Goal: Check status: Check status

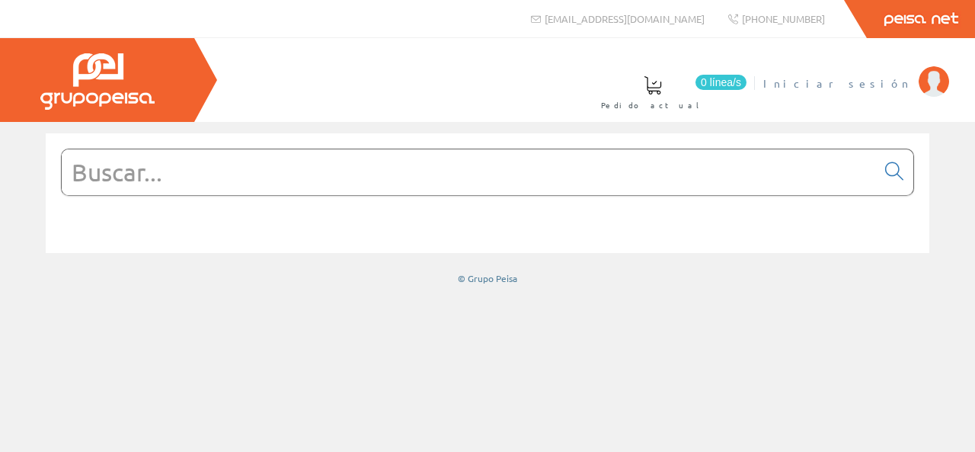
click at [884, 80] on span "Iniciar sesión" at bounding box center [837, 82] width 148 height 15
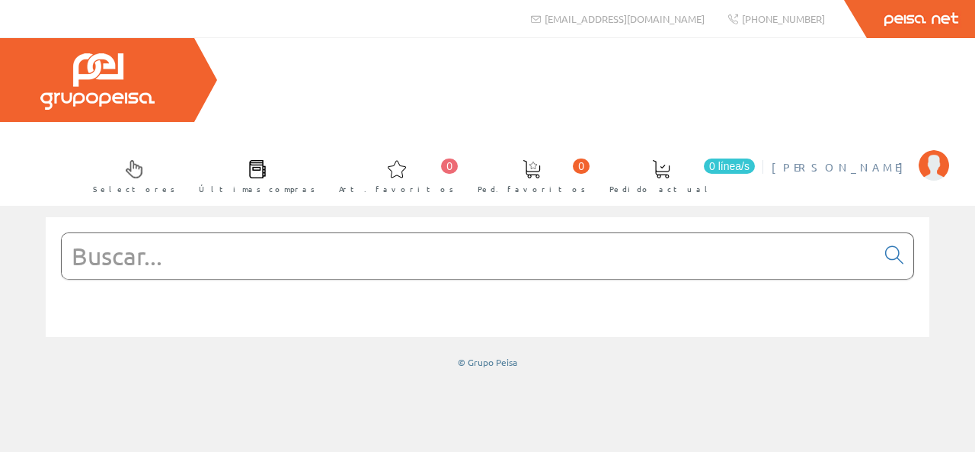
click at [842, 159] on span "[PERSON_NAME]" at bounding box center [840, 166] width 139 height 15
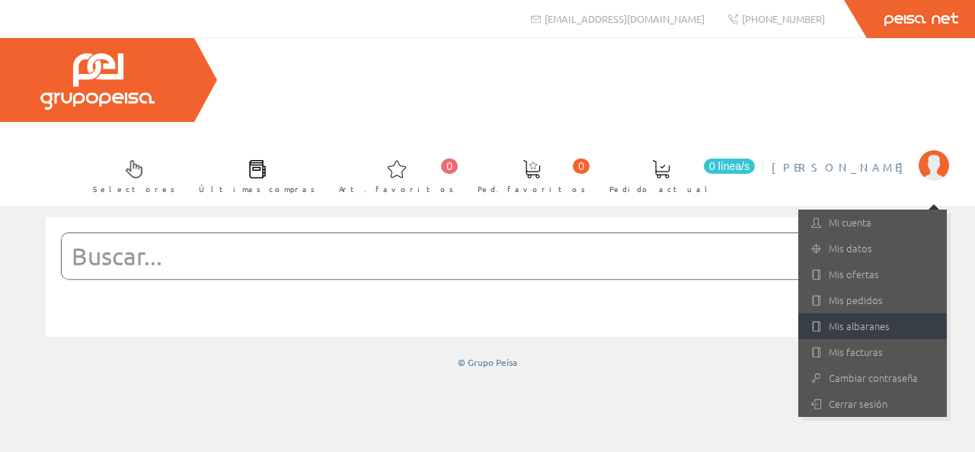
click at [862, 313] on link "Mis albaranes" at bounding box center [872, 326] width 148 height 26
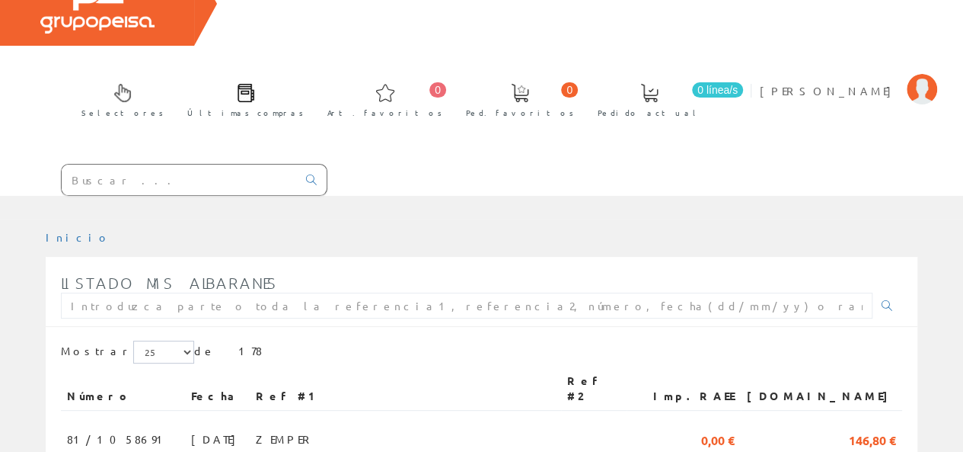
scroll to position [228, 0]
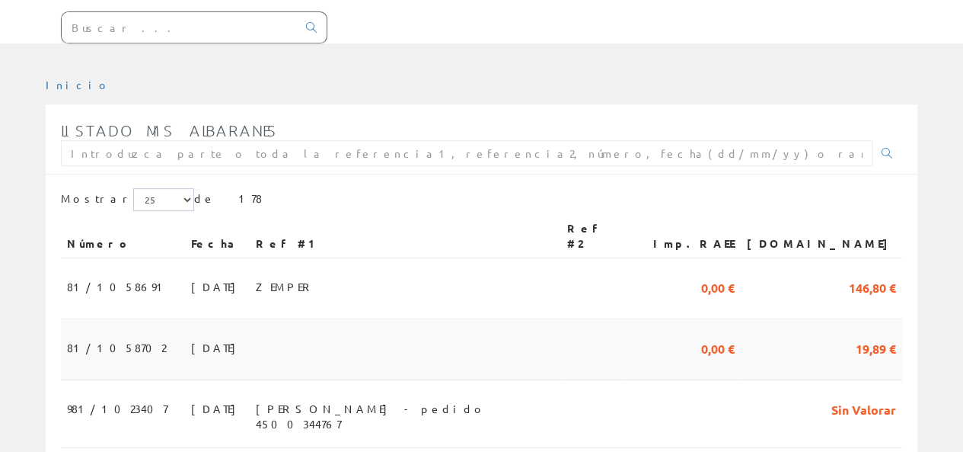
click at [191, 334] on span "29/09/2025" at bounding box center [217, 347] width 53 height 26
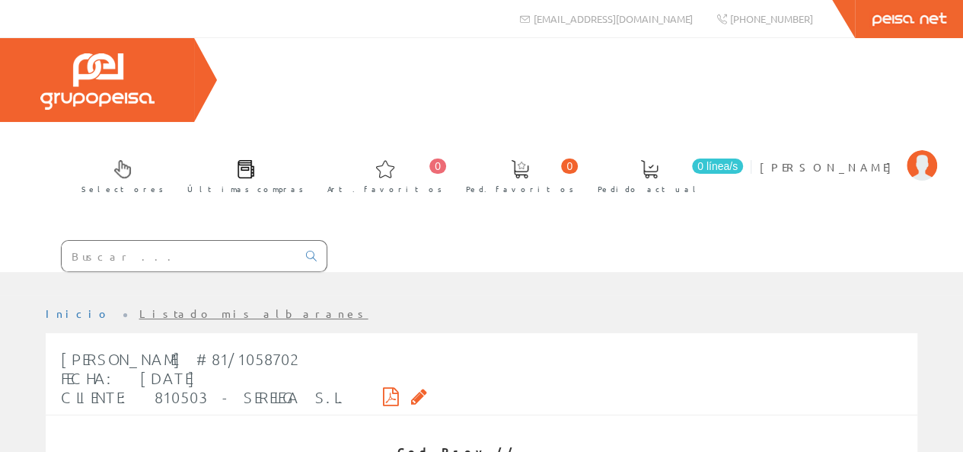
click at [163, 306] on ul "Inicio Listado mis albaranes" at bounding box center [482, 319] width 872 height 27
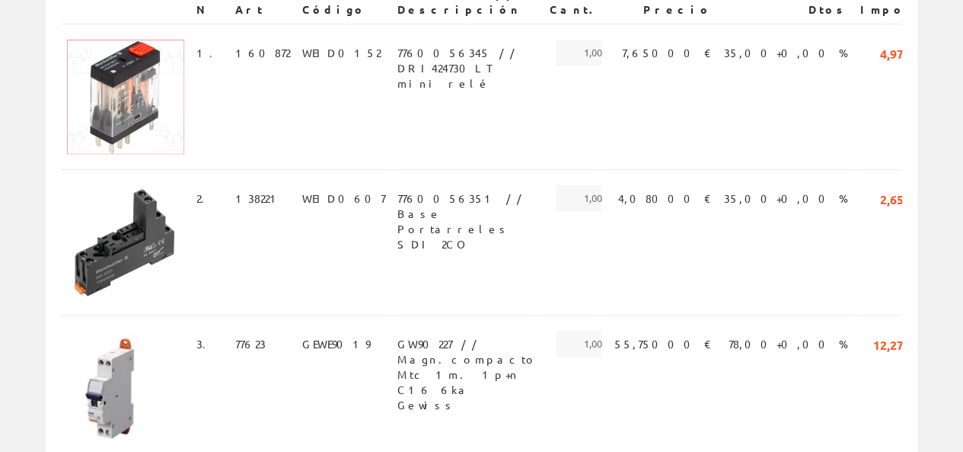
scroll to position [228, 0]
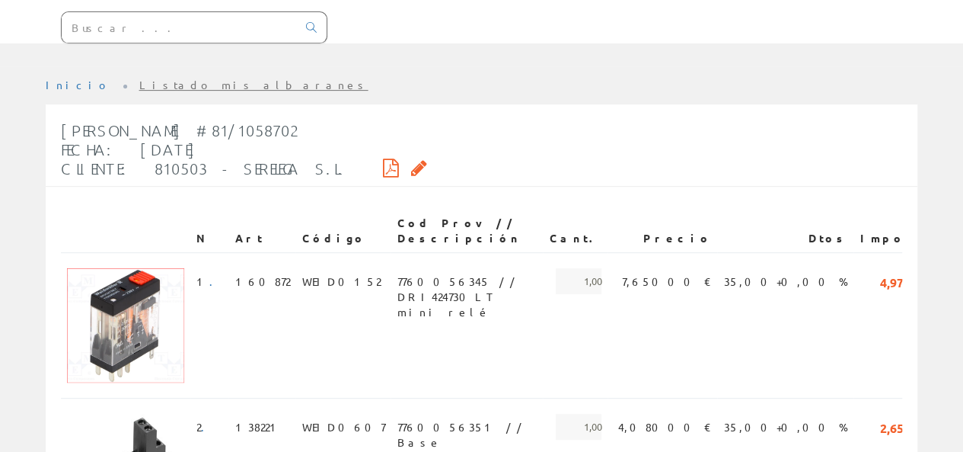
click at [383, 162] on icon at bounding box center [391, 167] width 16 height 11
